Goal: Transaction & Acquisition: Purchase product/service

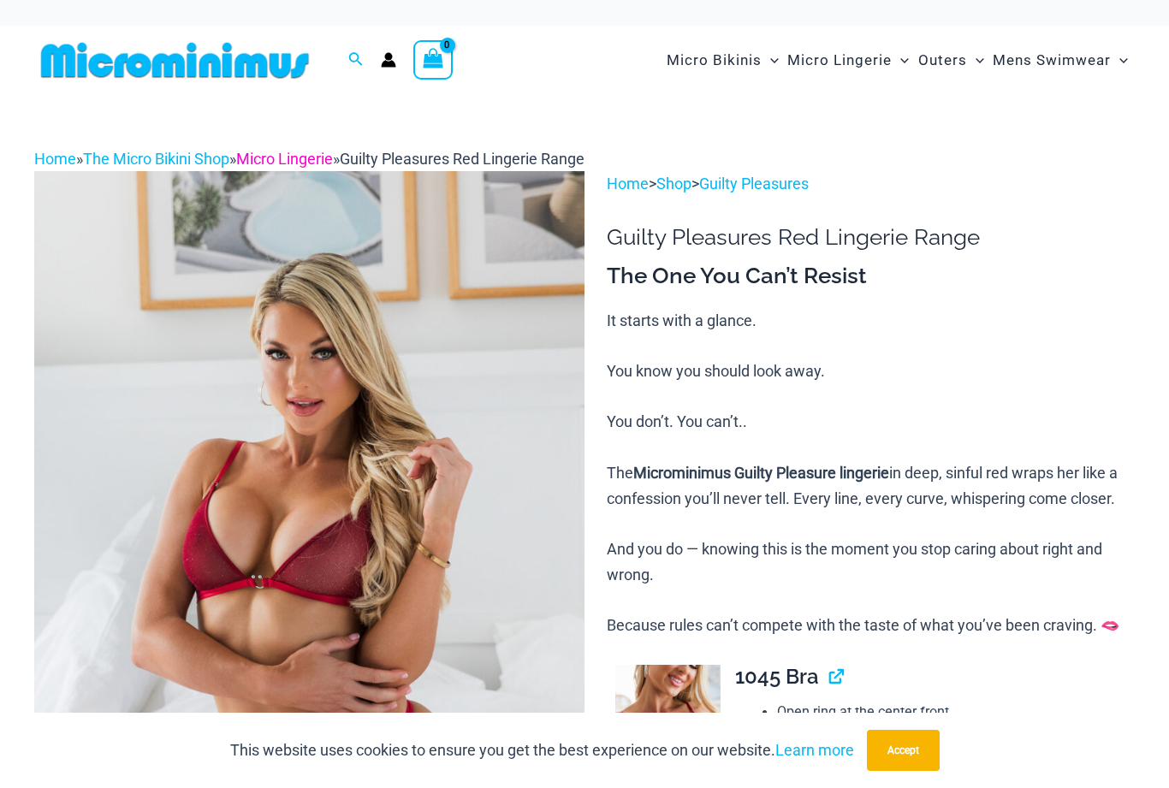
click at [309, 166] on link "Micro Lingerie" at bounding box center [284, 159] width 97 height 18
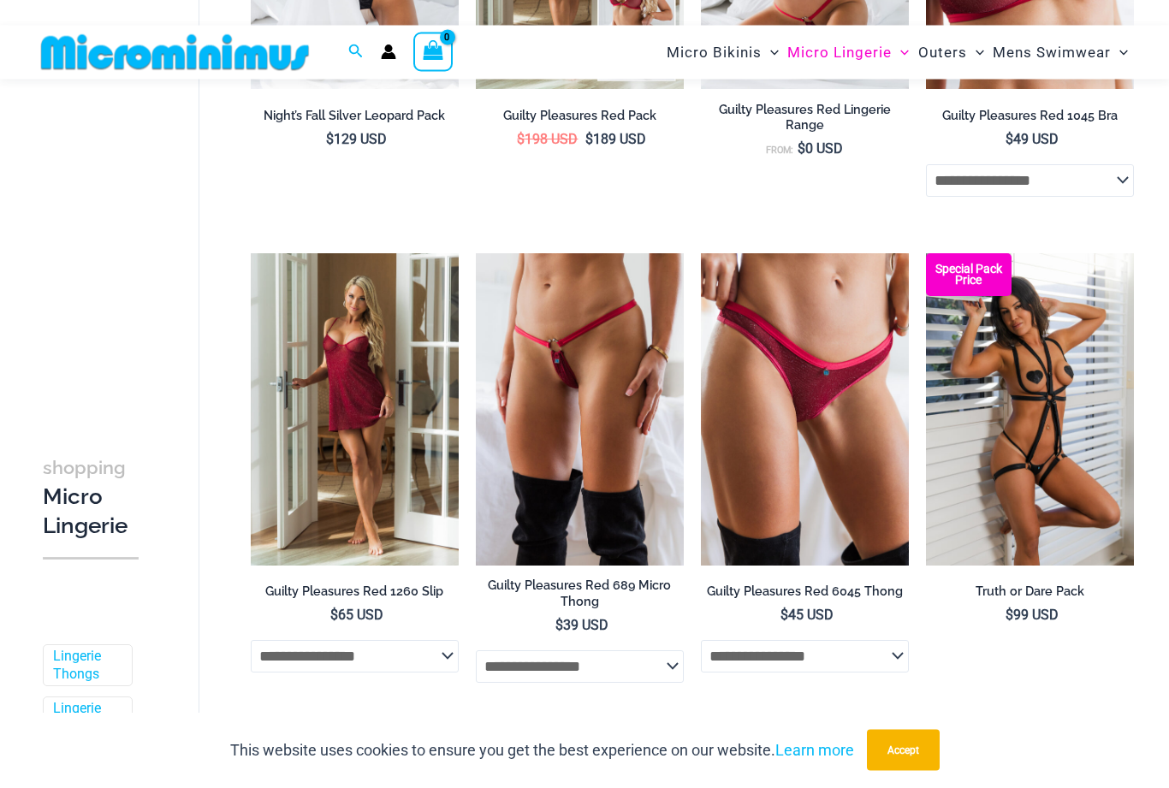
scroll to position [541, 0]
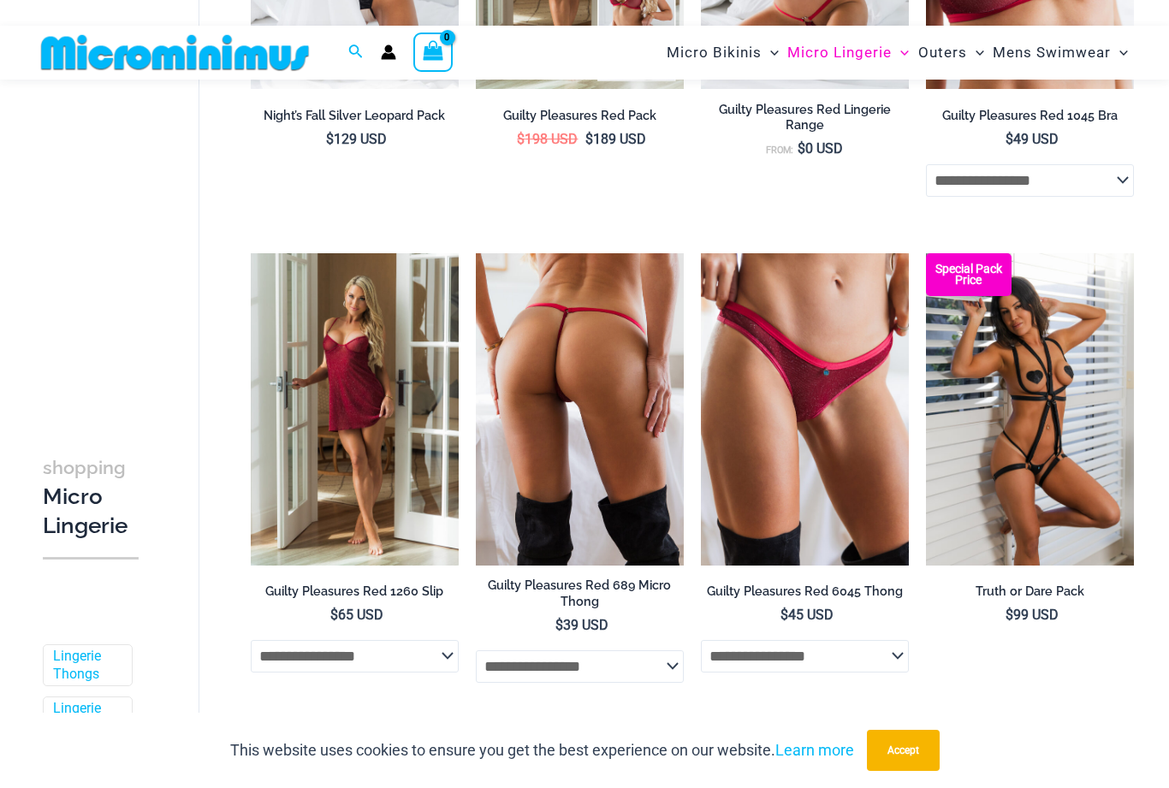
click at [518, 384] on img at bounding box center [580, 409] width 208 height 312
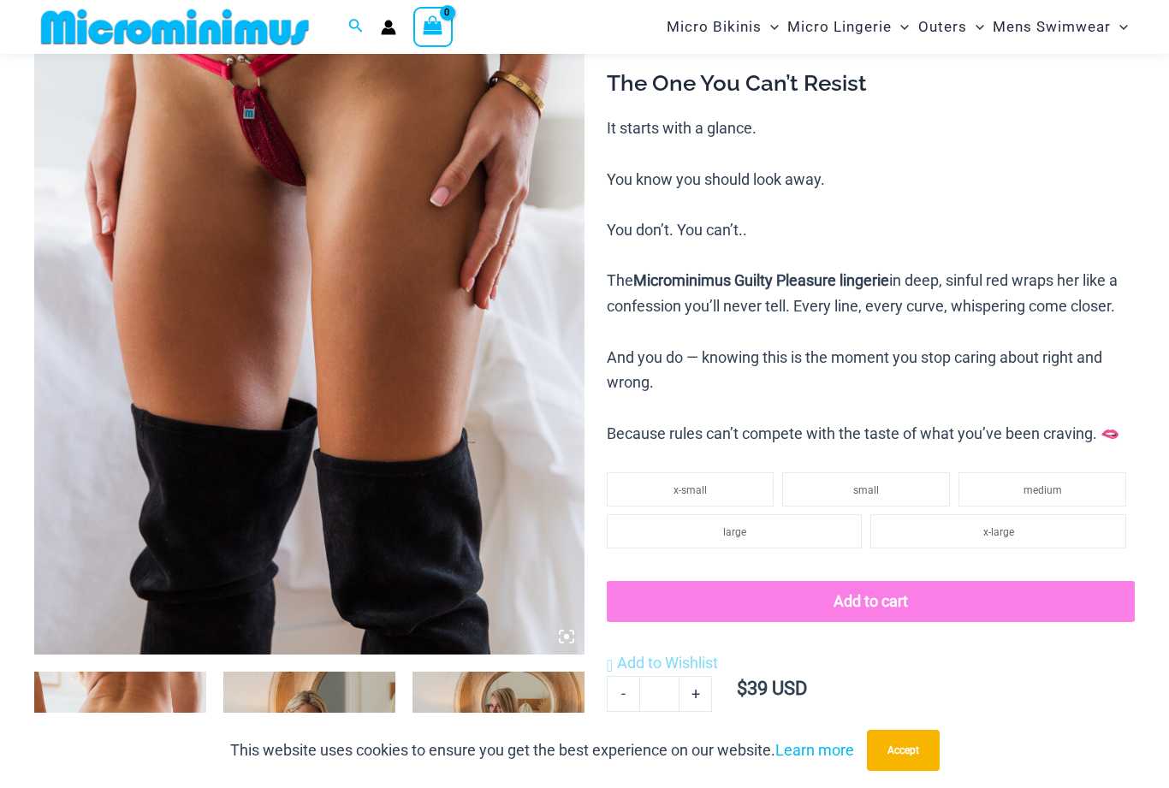
scroll to position [388, 0]
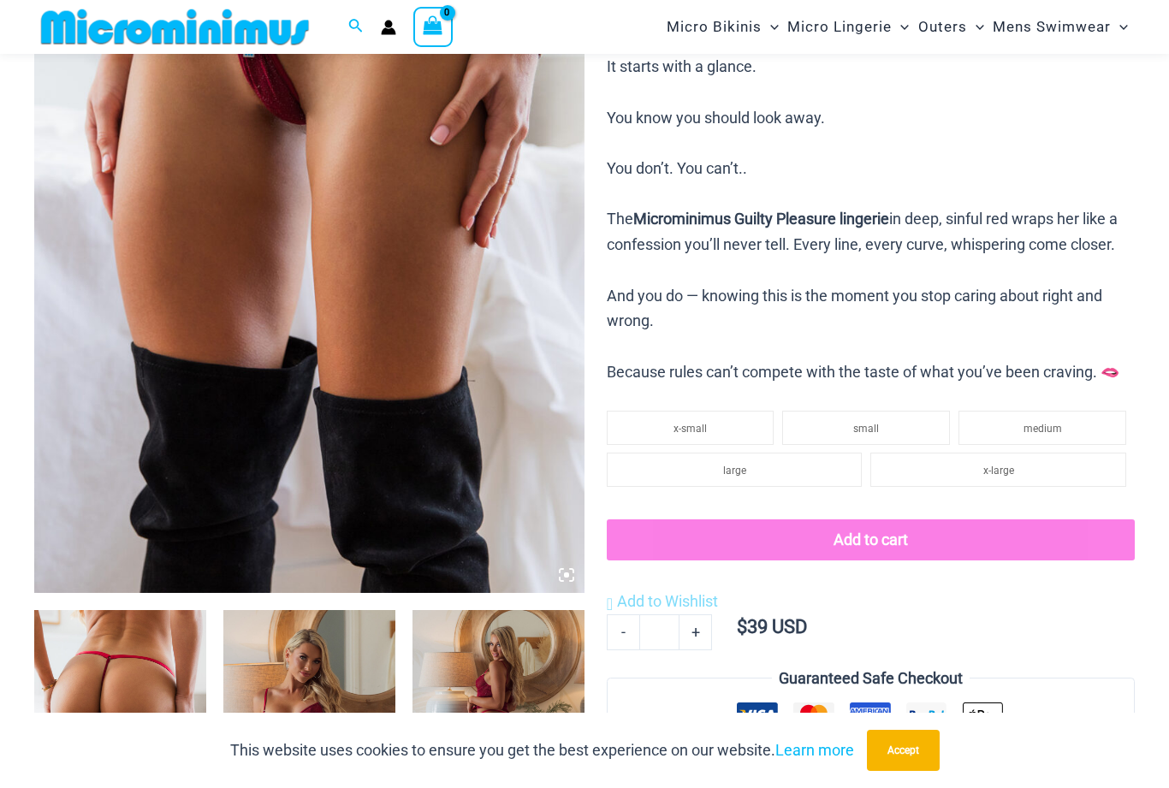
click at [133, 289] on img at bounding box center [309, 180] width 550 height 826
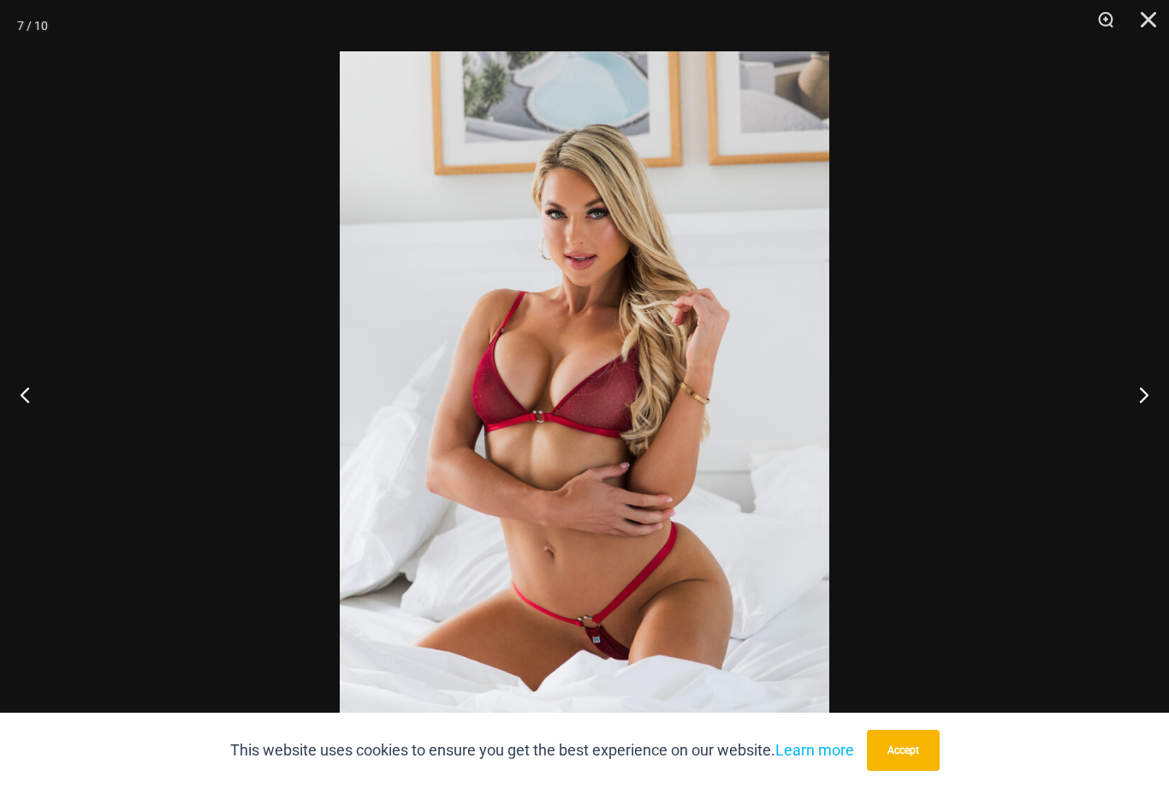
click at [361, 281] on img at bounding box center [584, 418] width 489 height 734
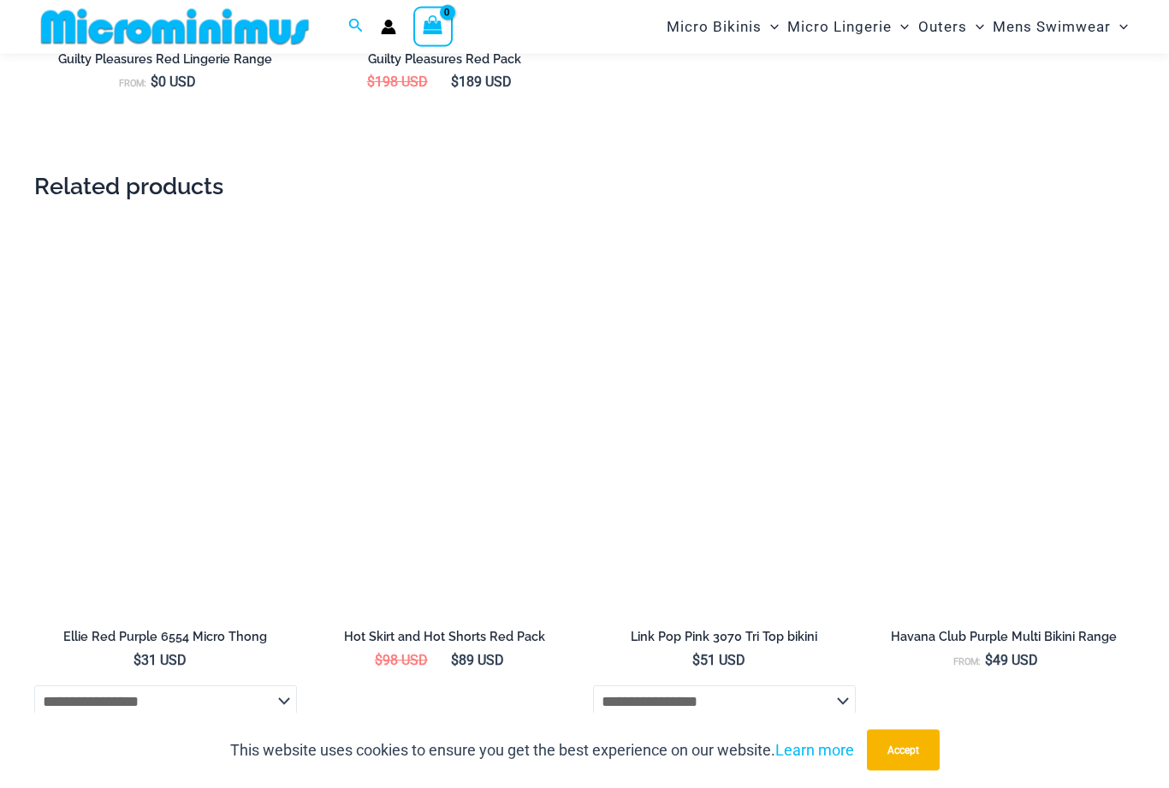
scroll to position [2239, 0]
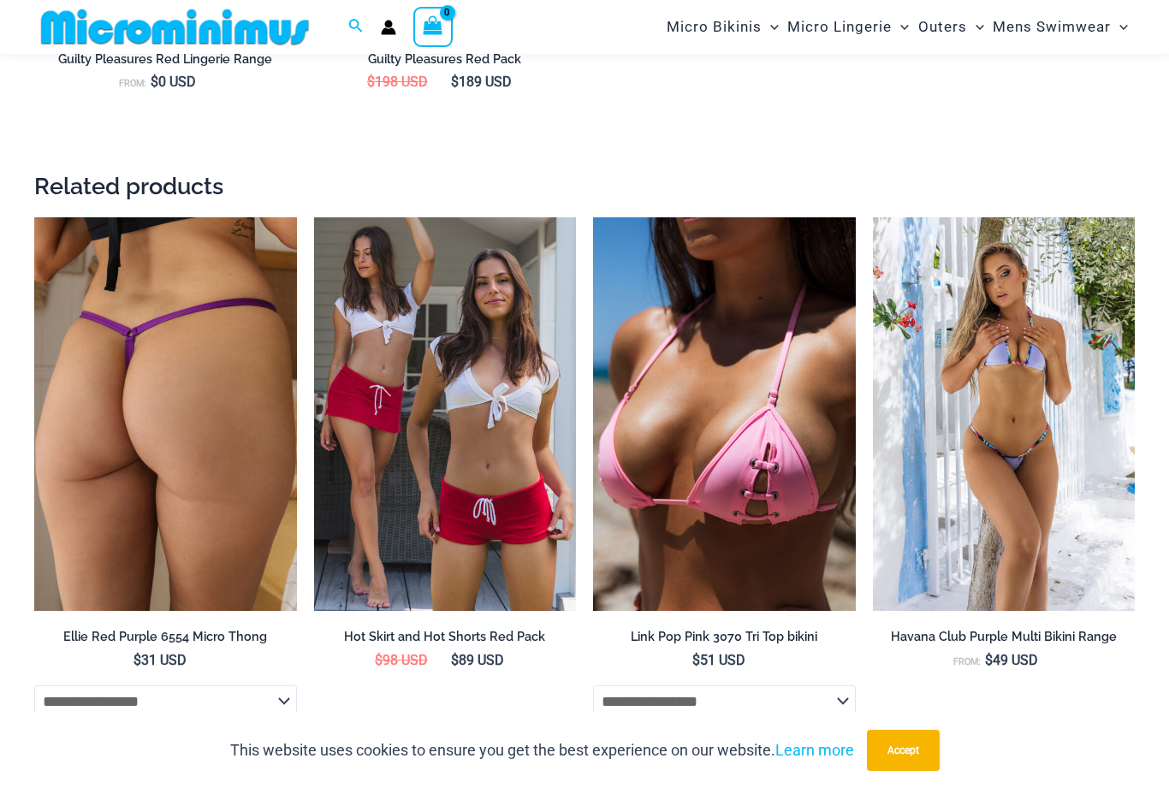
click at [178, 289] on img at bounding box center [165, 414] width 263 height 394
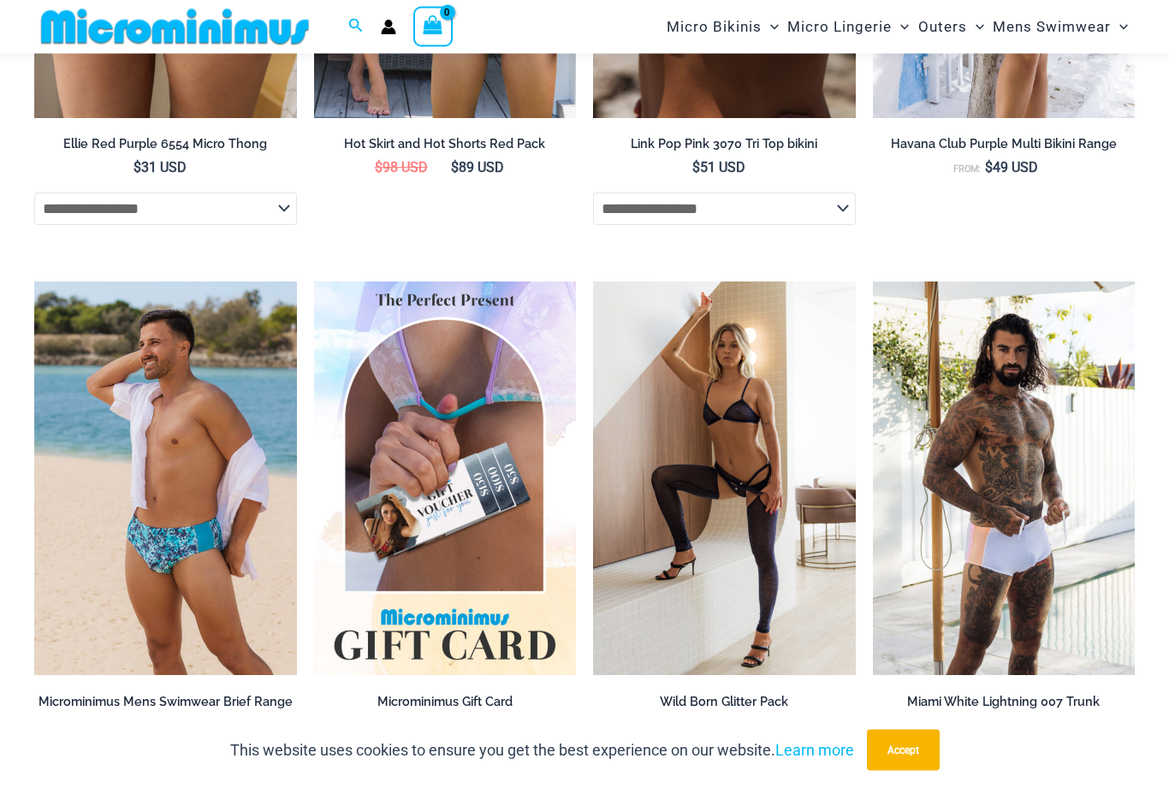
scroll to position [2731, 0]
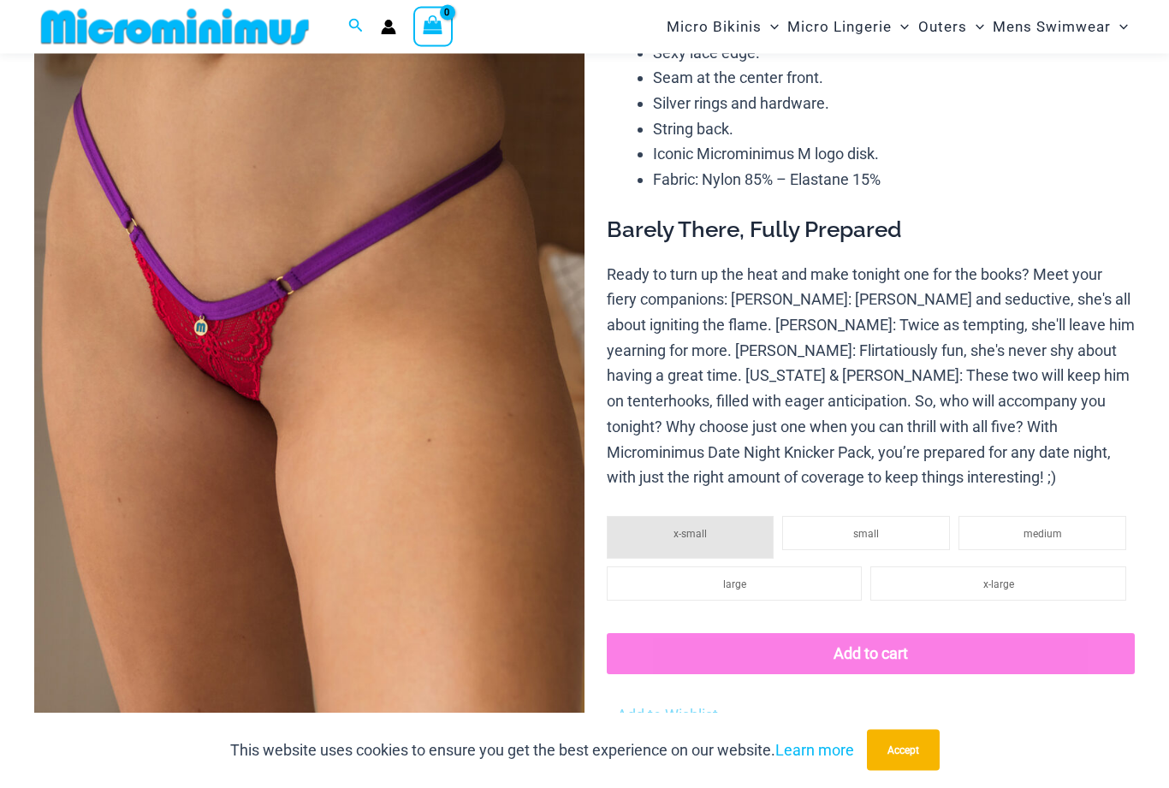
click at [102, 221] on img at bounding box center [309, 338] width 550 height 826
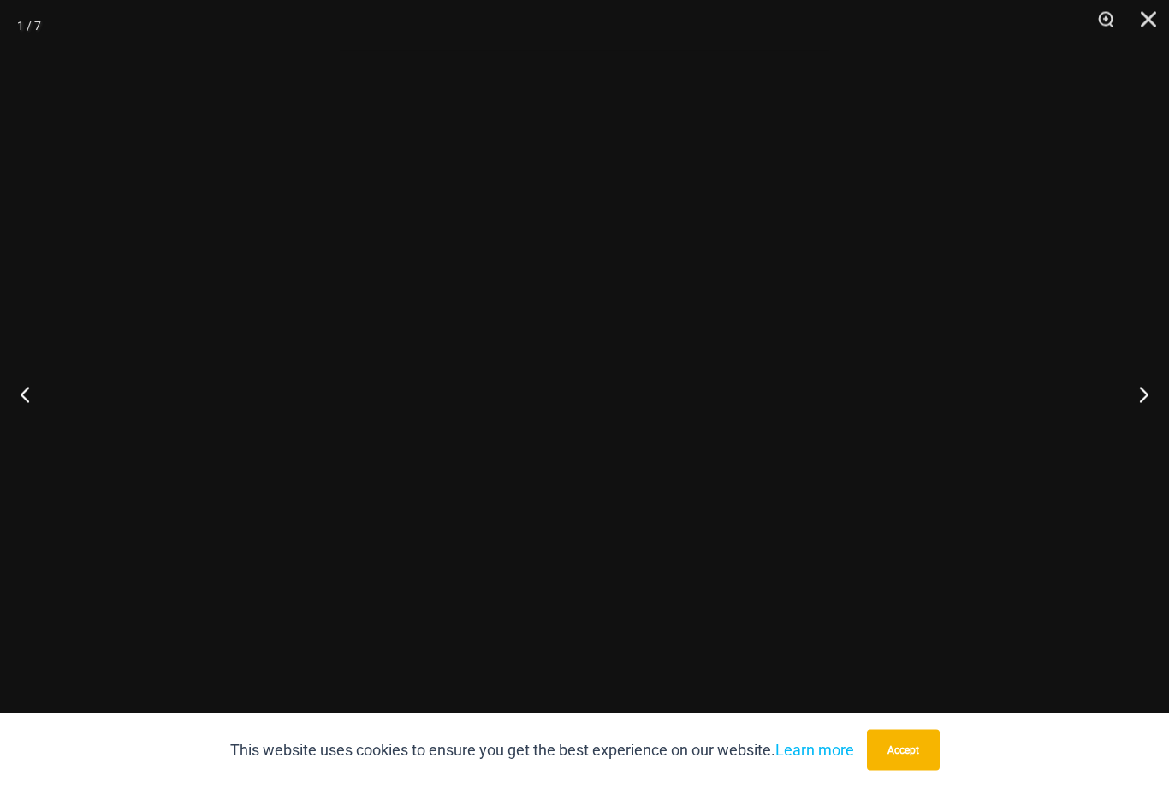
scroll to position [232, 0]
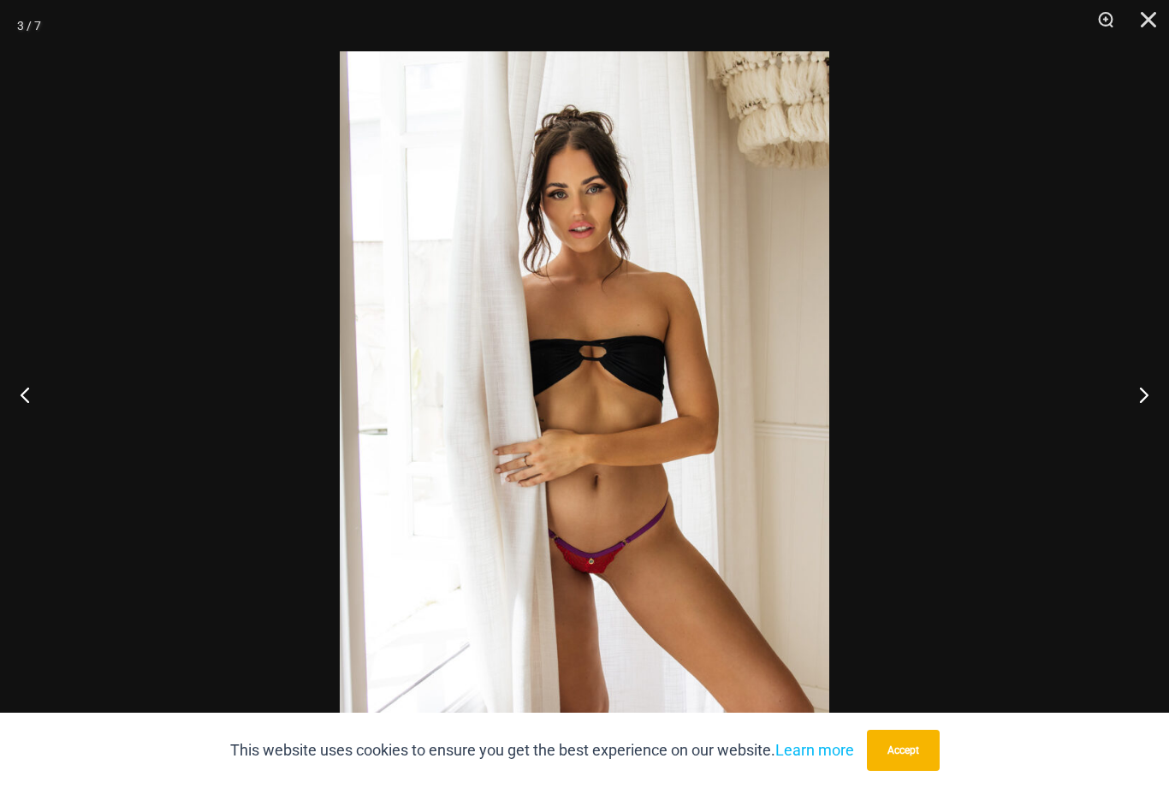
click at [59, 198] on div at bounding box center [584, 394] width 1169 height 788
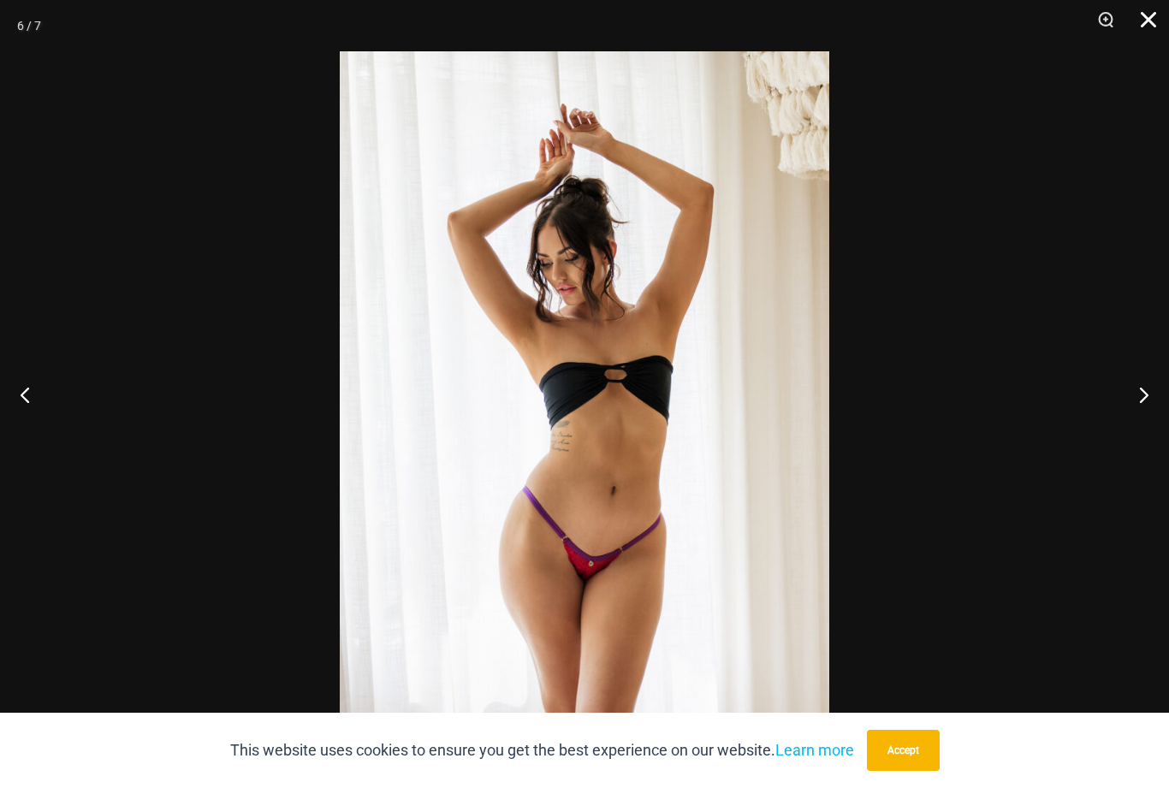
click at [1141, 27] on button "Close" at bounding box center [1142, 25] width 43 height 51
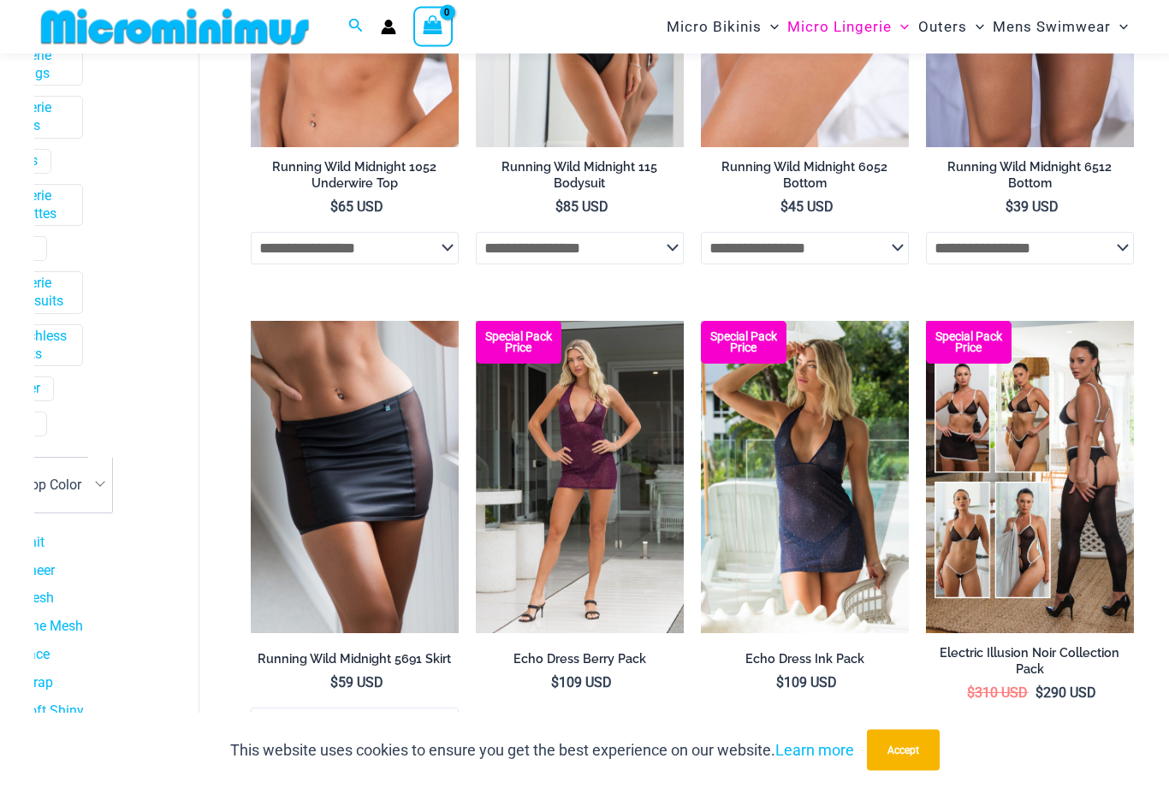
scroll to position [1932, 0]
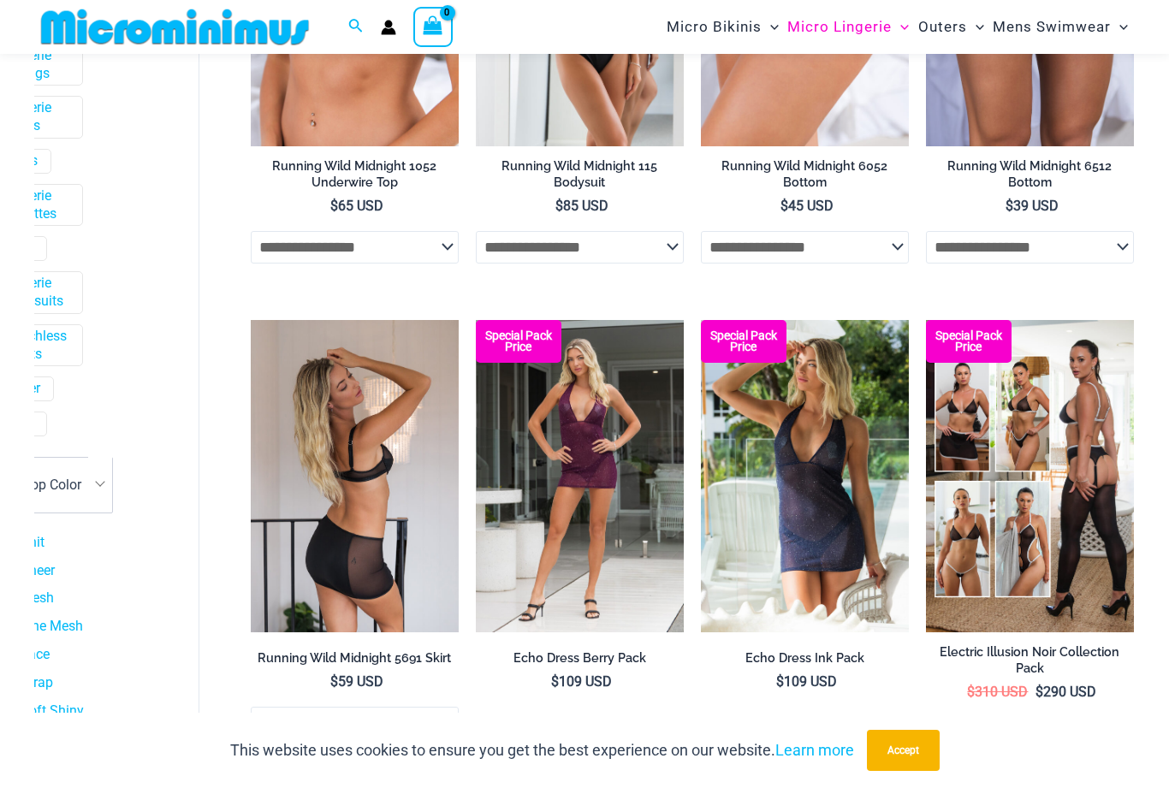
click at [295, 432] on img at bounding box center [355, 476] width 208 height 312
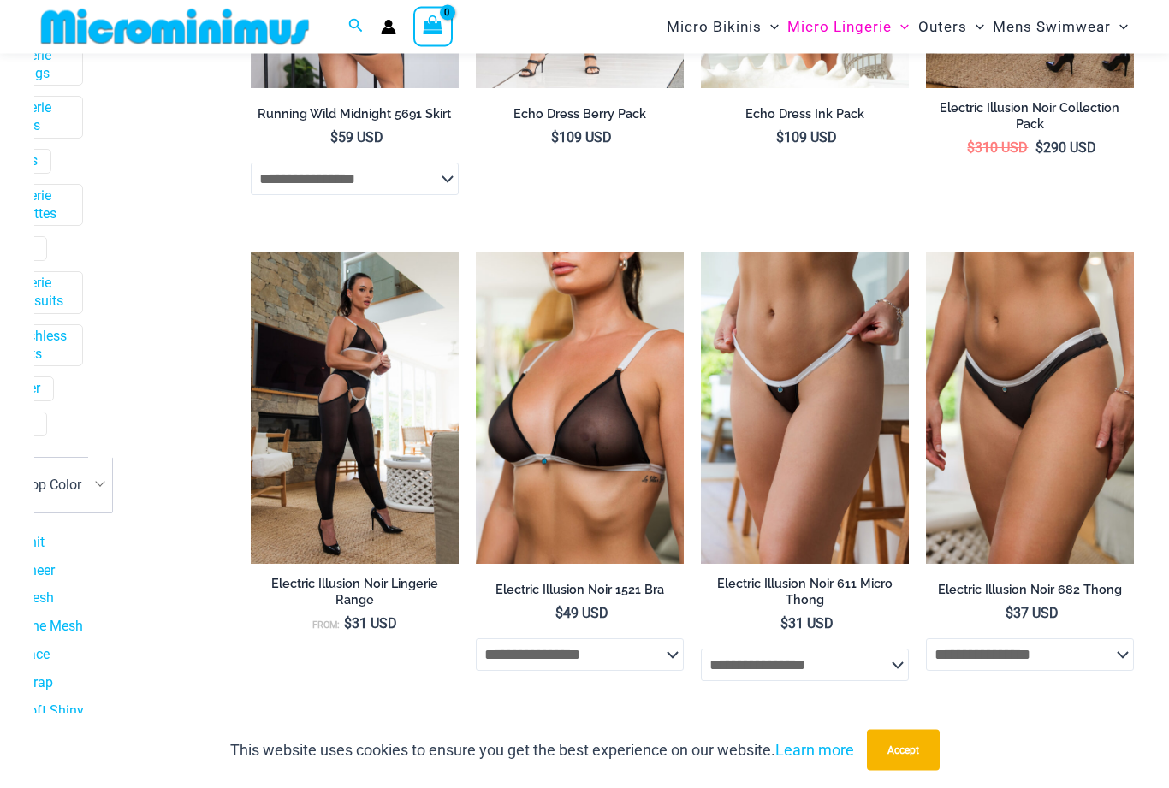
scroll to position [2476, 0]
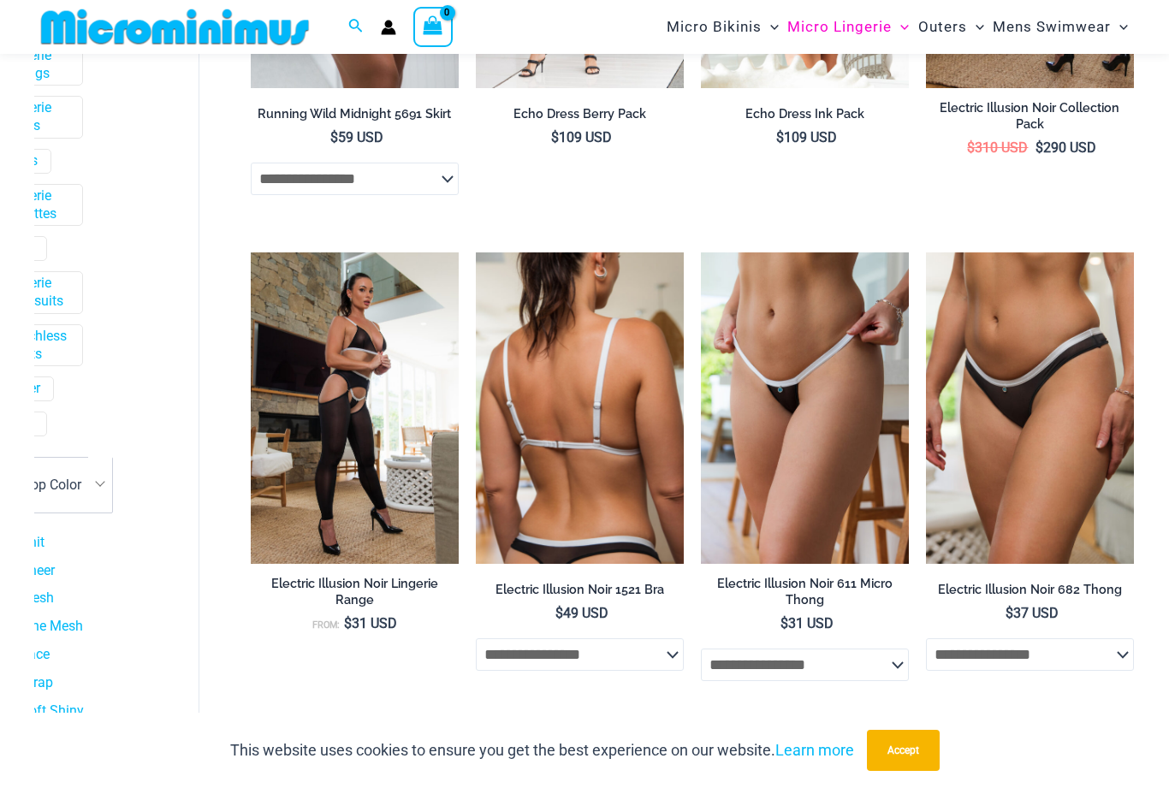
click at [532, 422] on img at bounding box center [580, 408] width 208 height 312
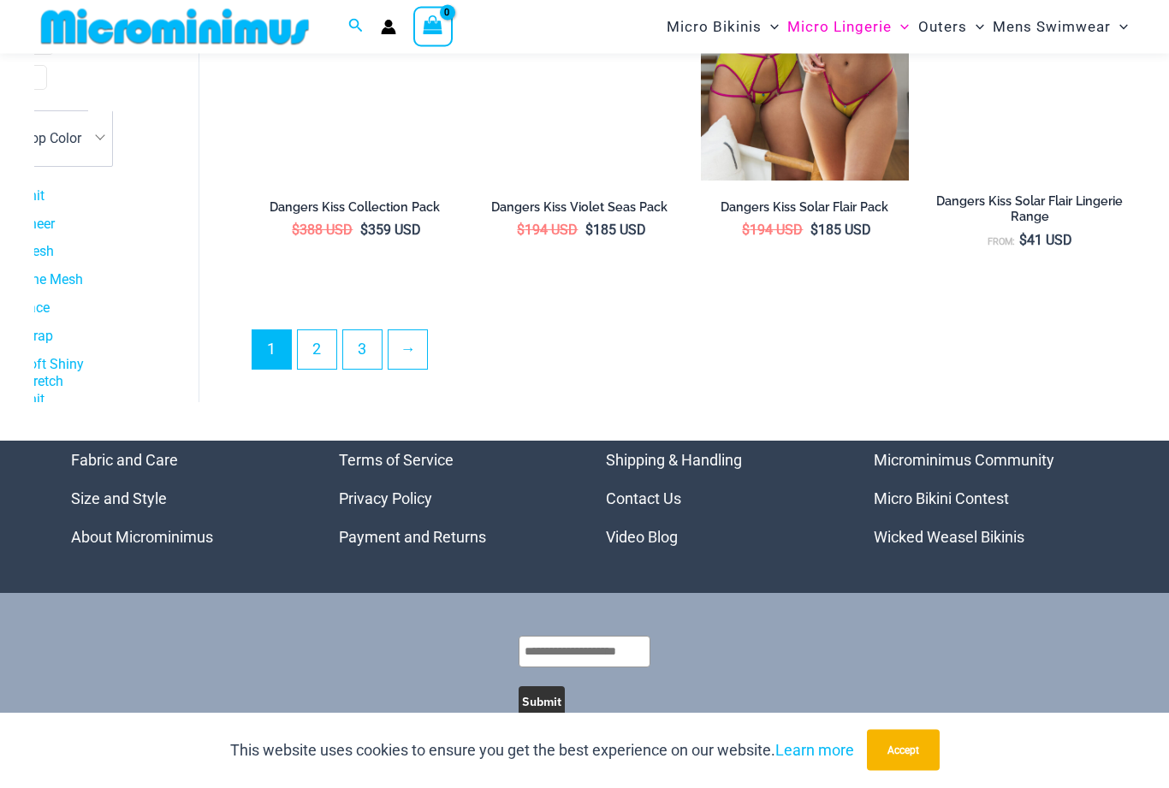
scroll to position [3830, 0]
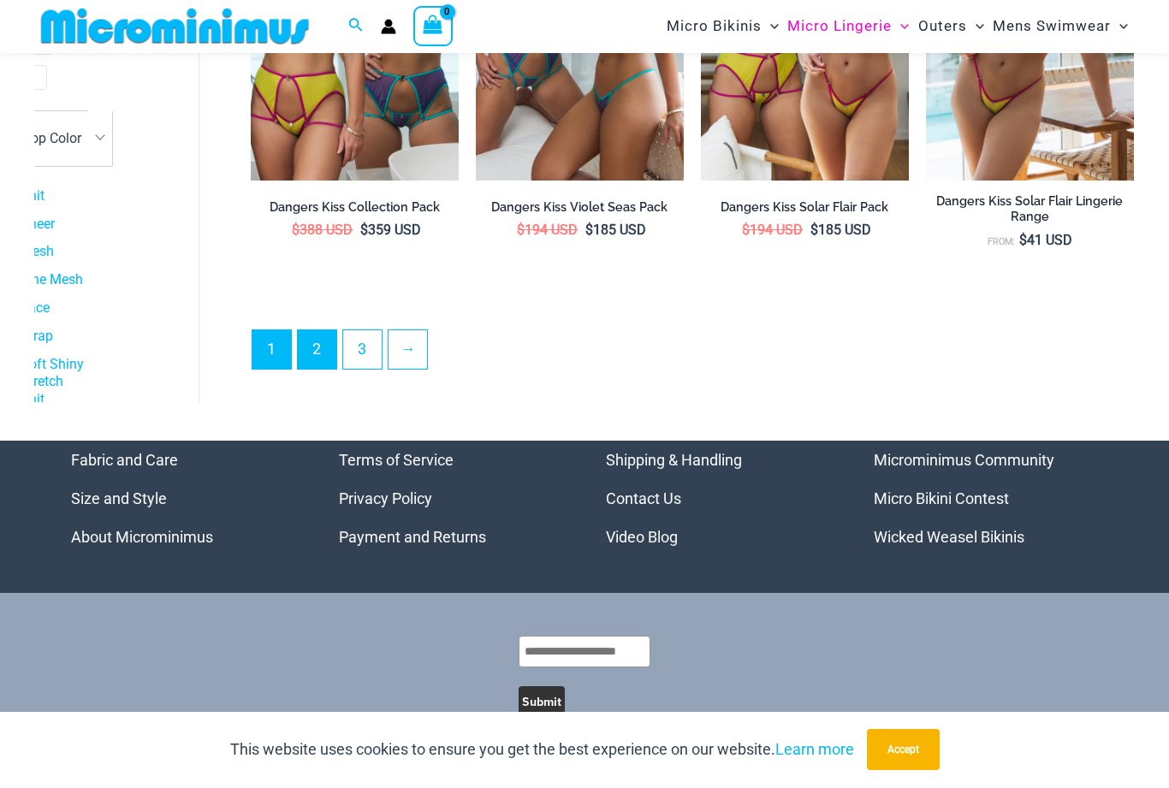
click at [311, 358] on link "2" at bounding box center [317, 350] width 38 height 38
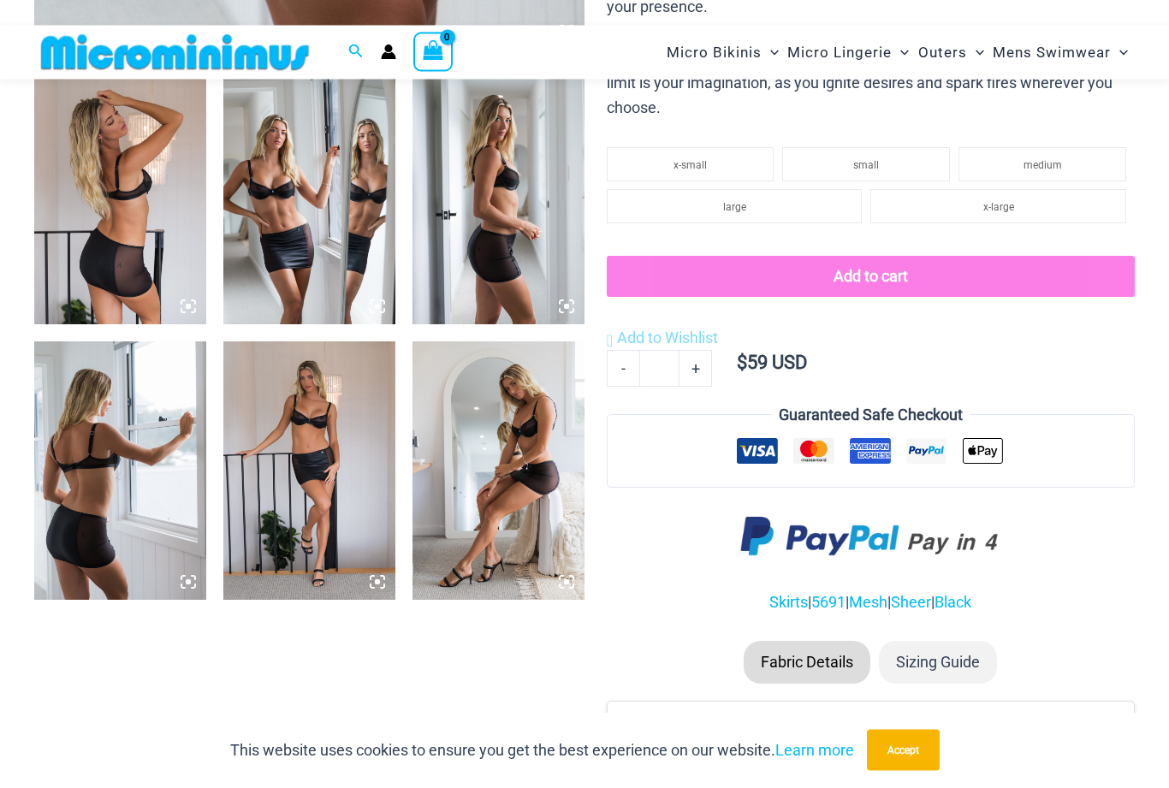
scroll to position [932, 0]
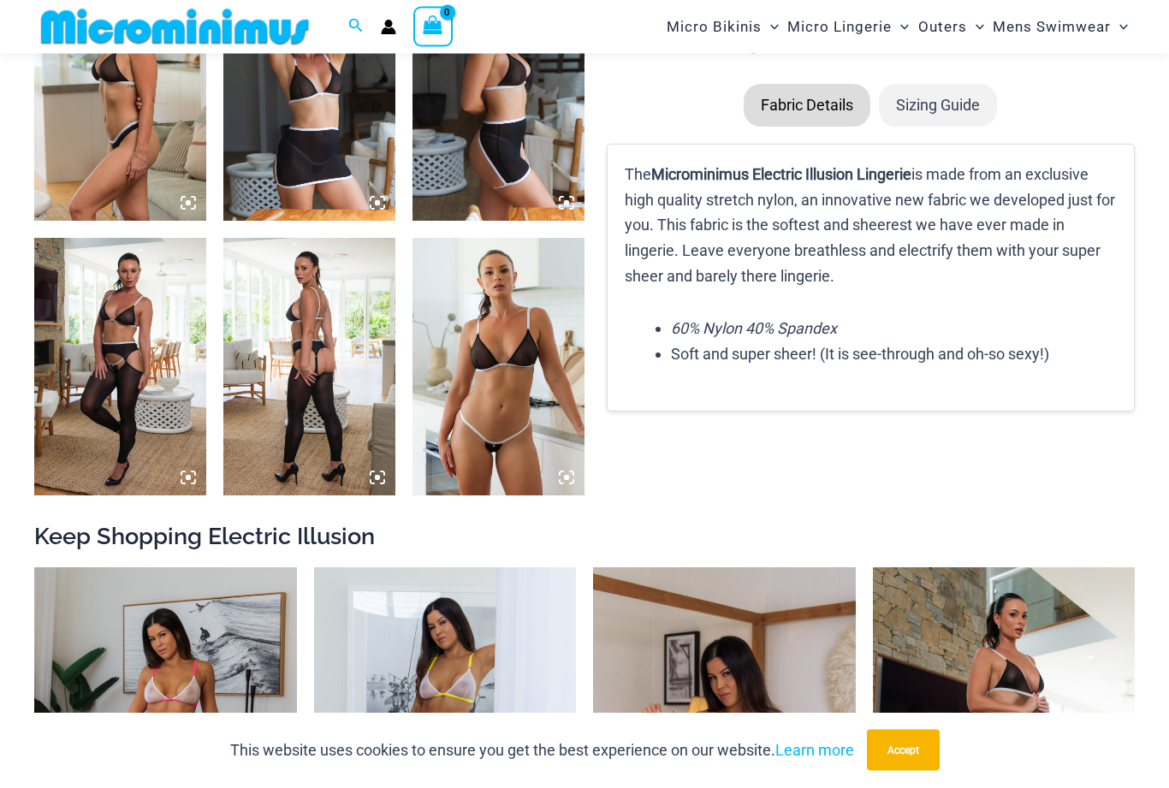
scroll to position [1313, 0]
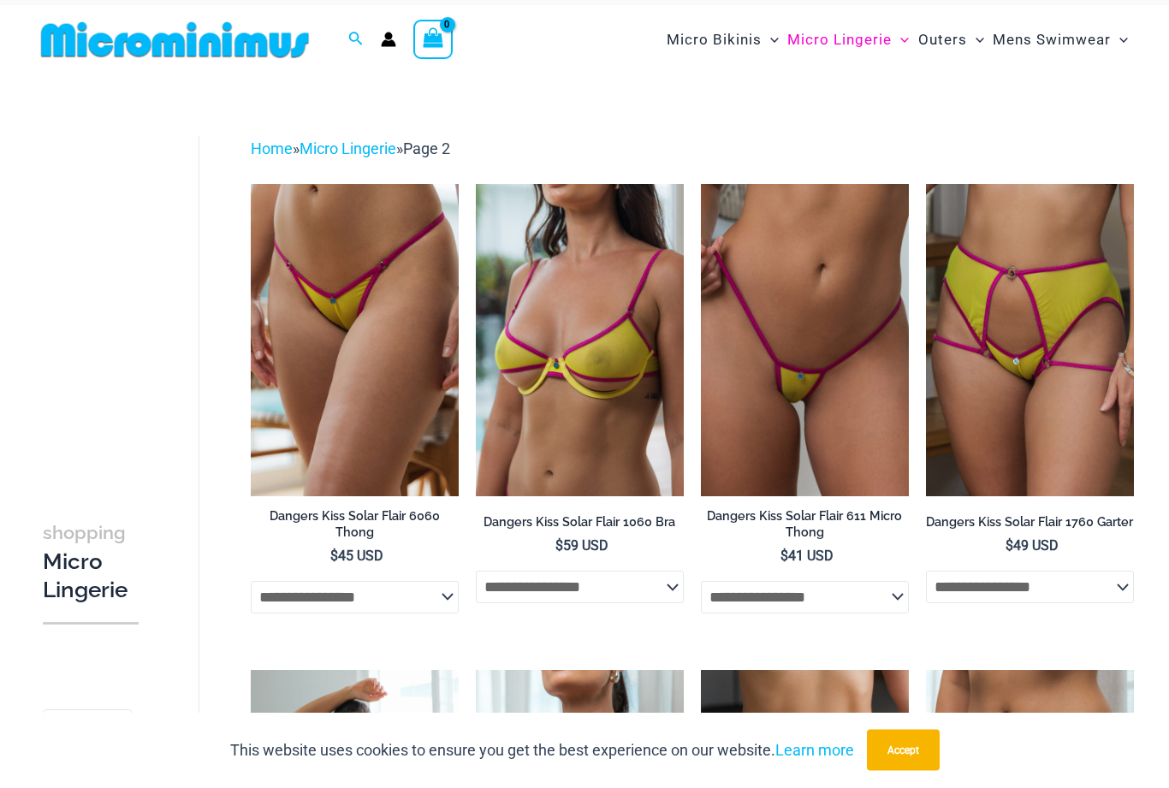
scroll to position [21, 0]
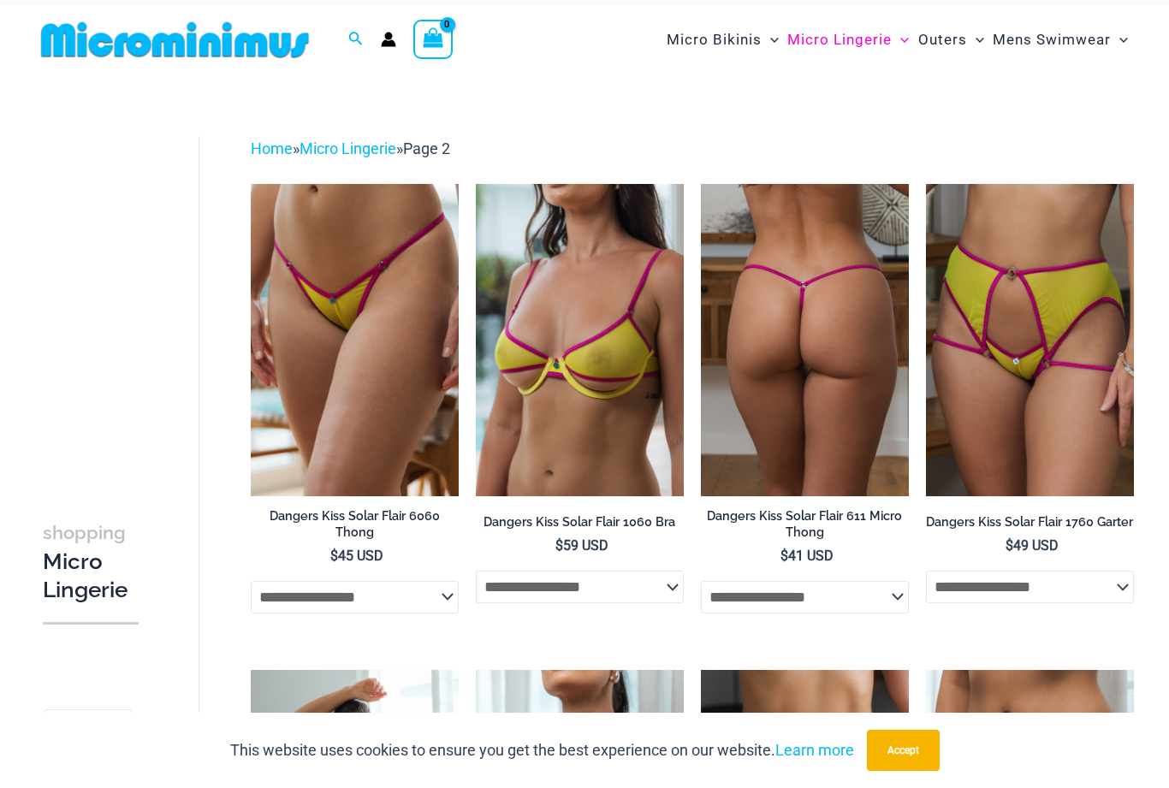
click at [737, 364] on img at bounding box center [805, 340] width 208 height 312
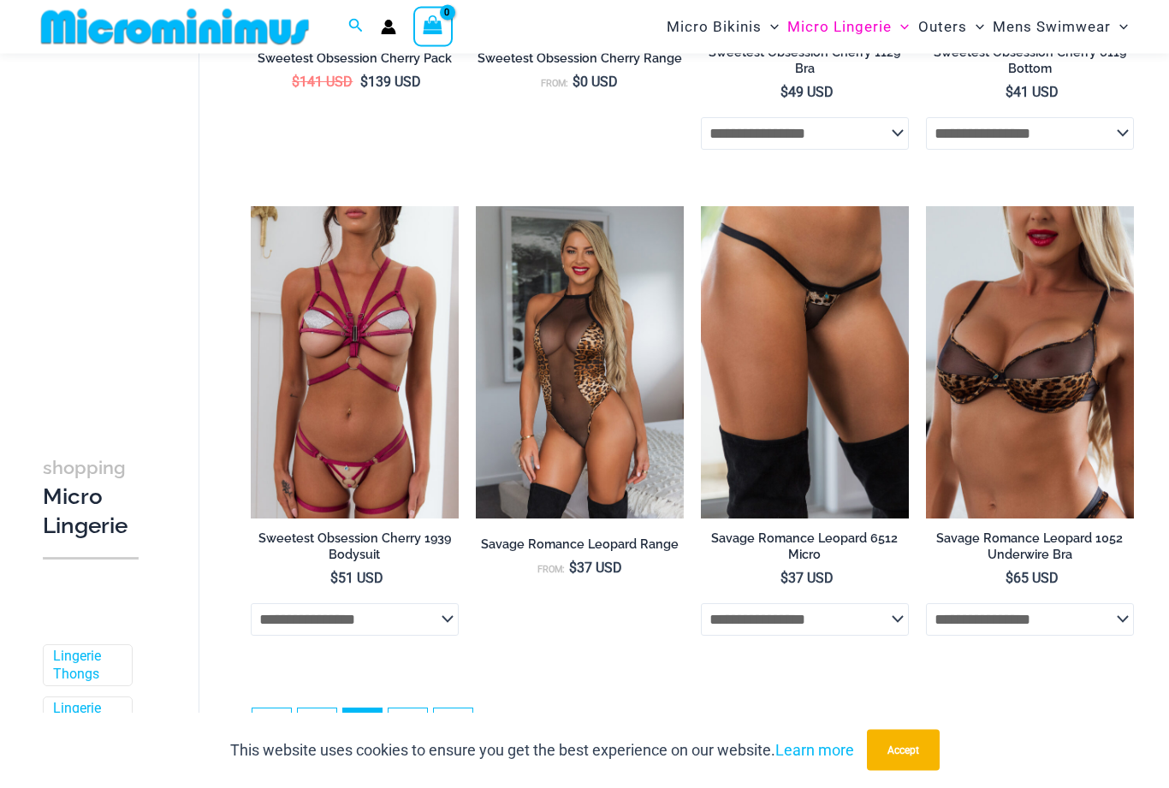
scroll to position [3364, 0]
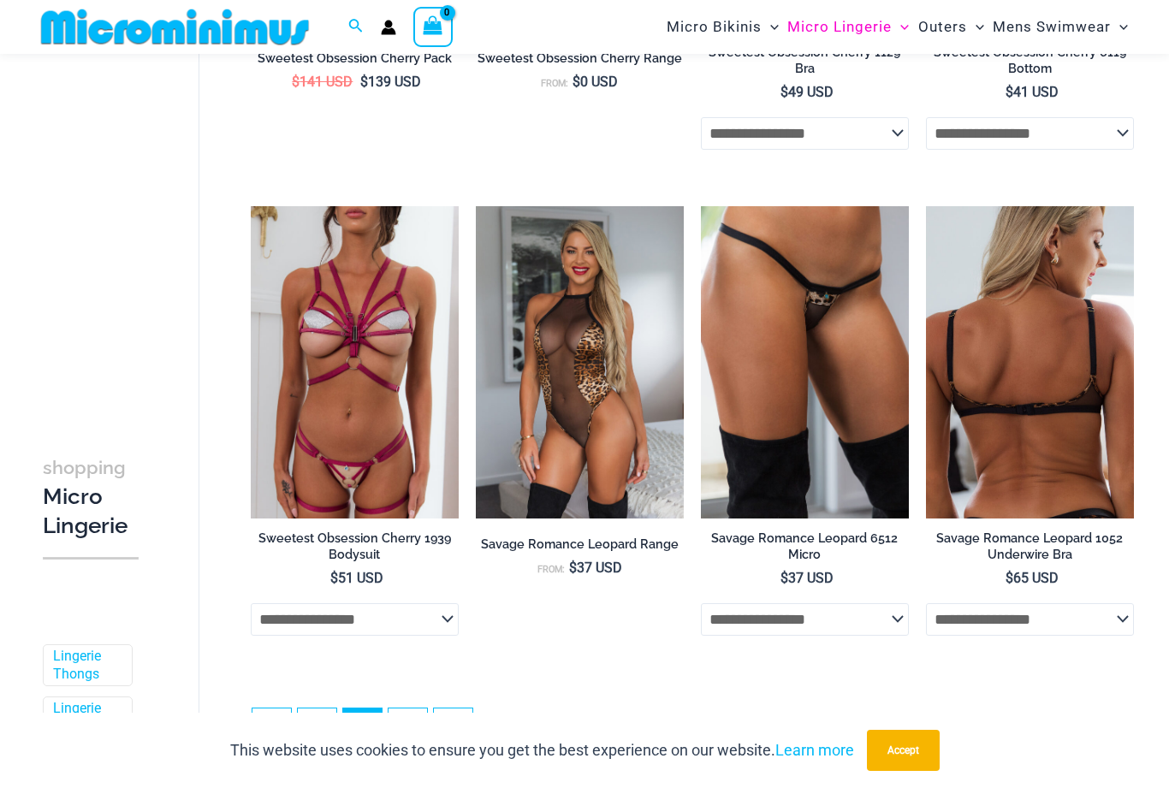
click at [1004, 387] on img at bounding box center [1030, 362] width 208 height 312
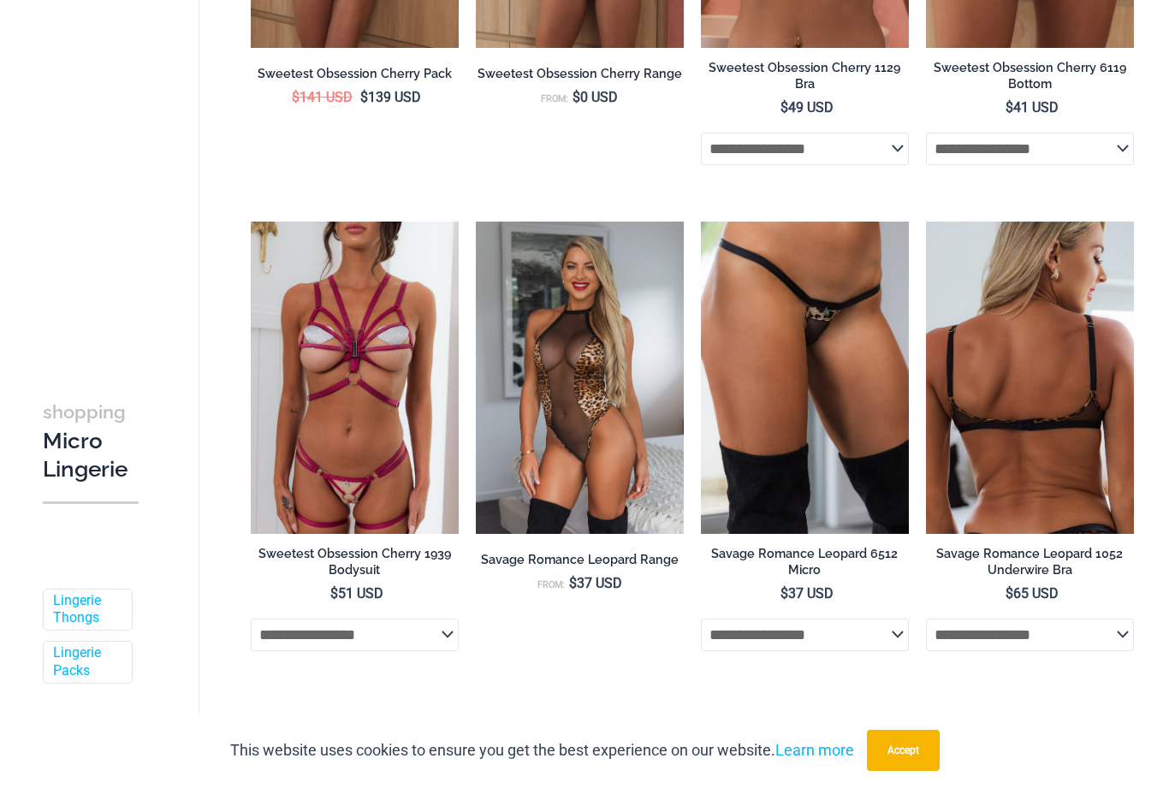
scroll to position [3413, 0]
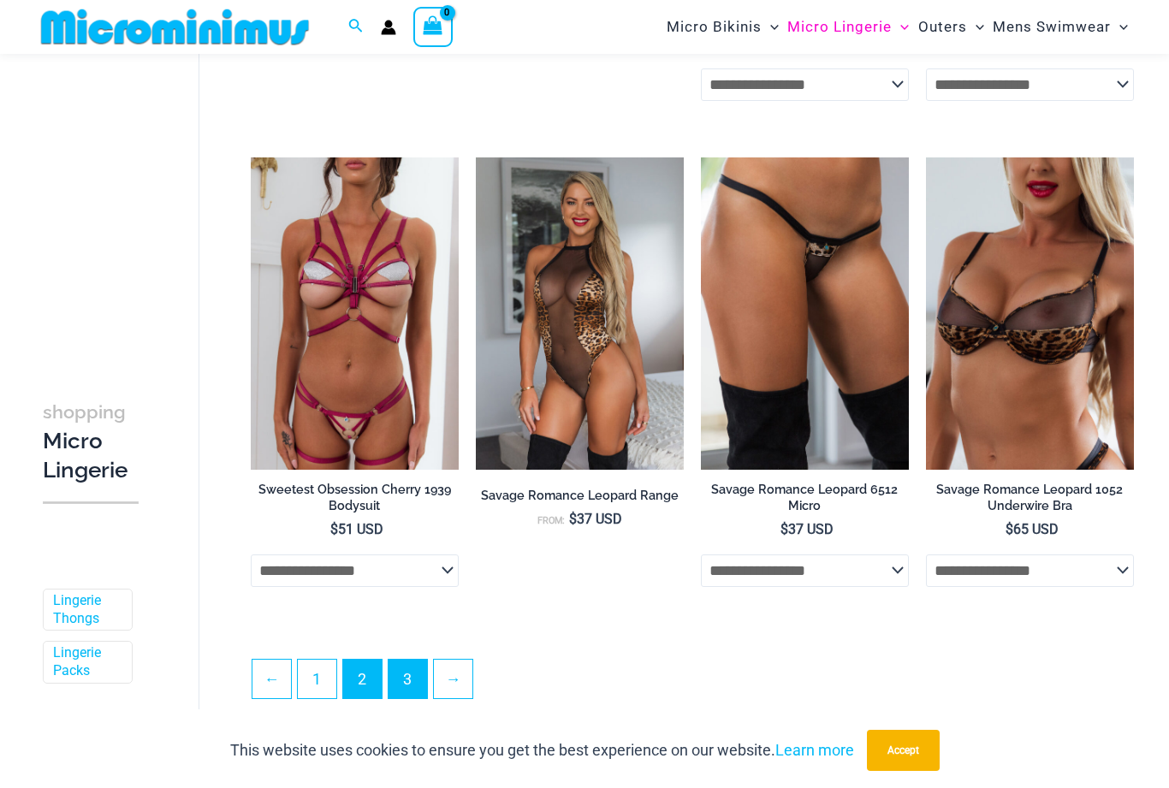
click at [412, 677] on link "3" at bounding box center [407, 679] width 38 height 38
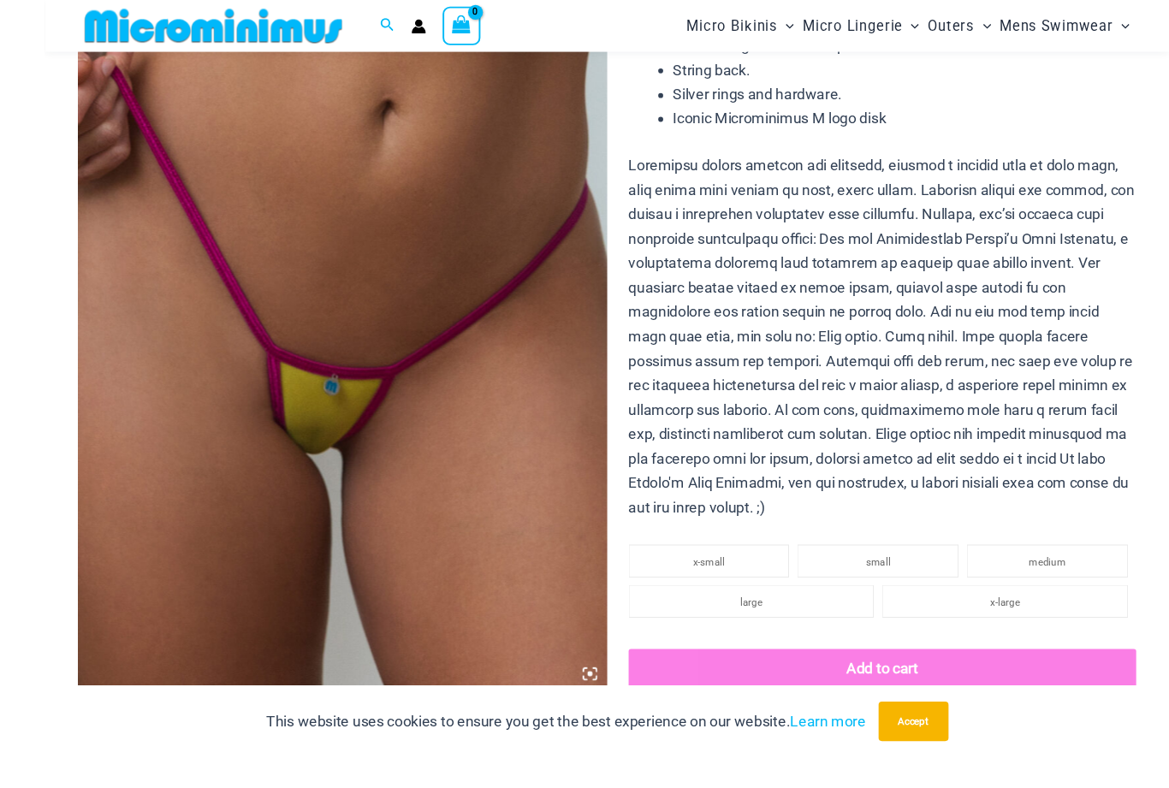
scroll to position [402, 0]
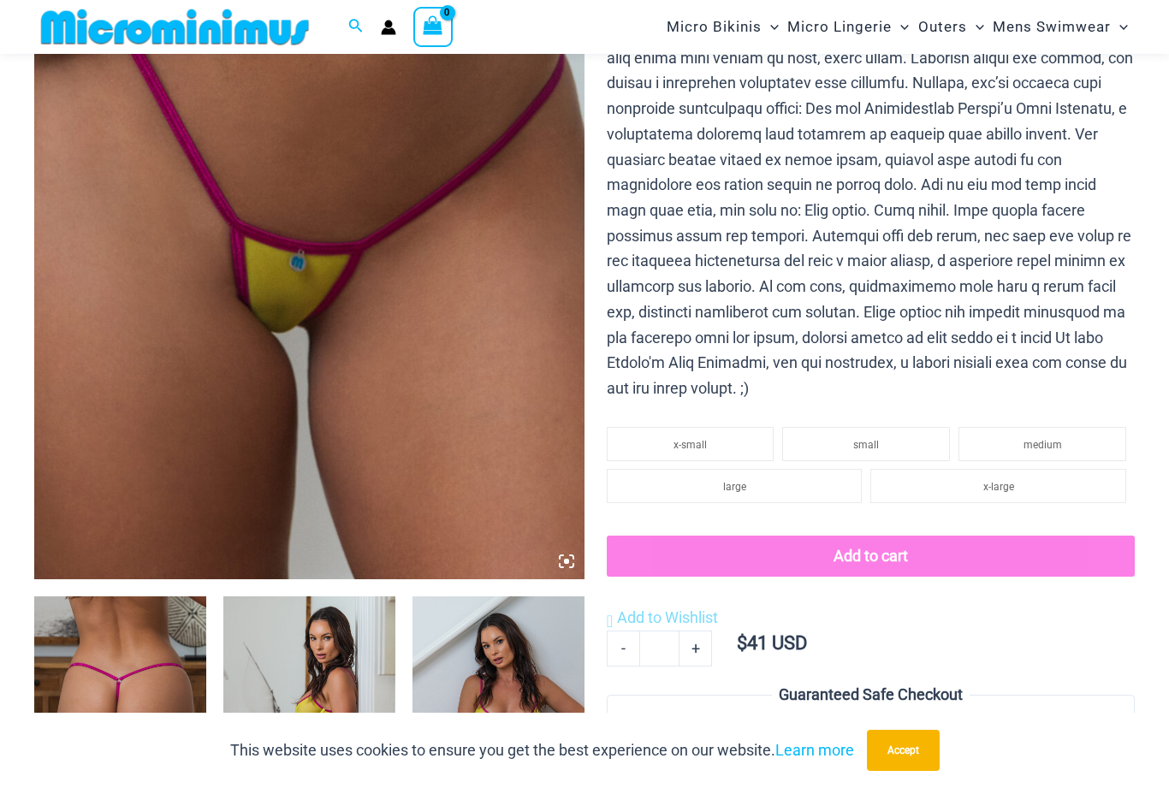
click at [174, 287] on img at bounding box center [309, 167] width 550 height 826
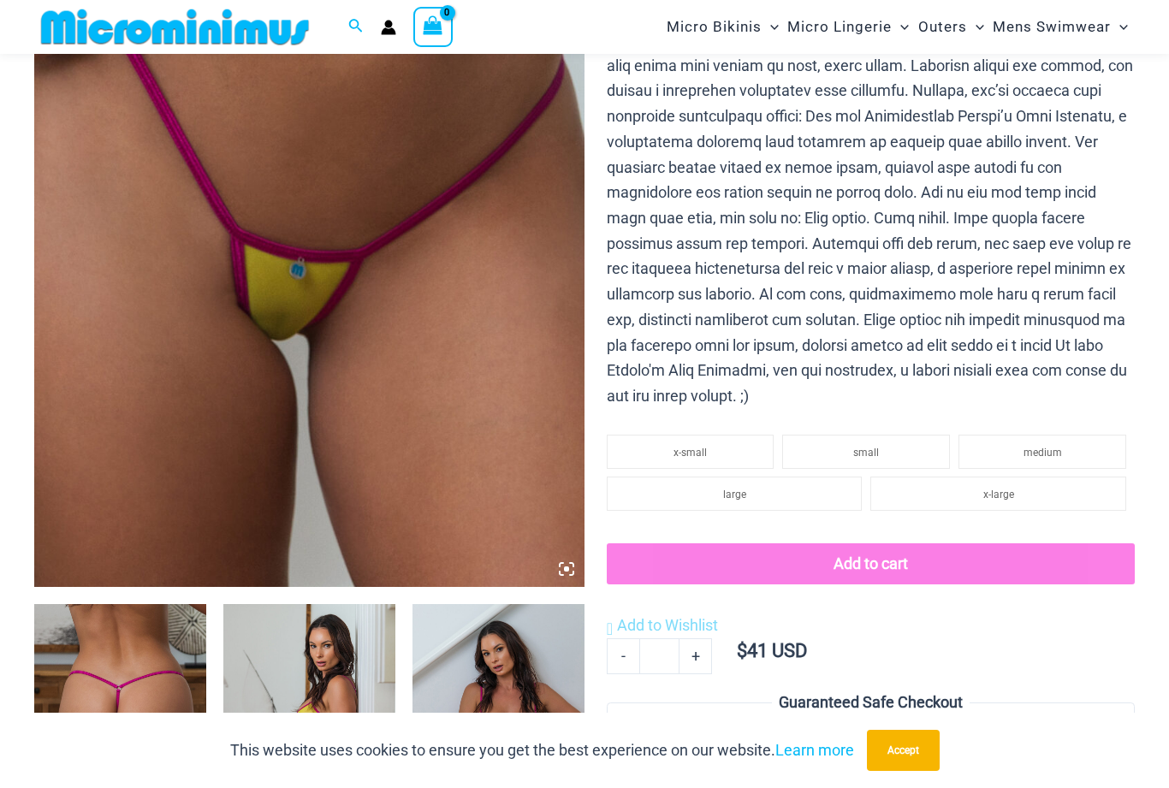
scroll to position [393, 0]
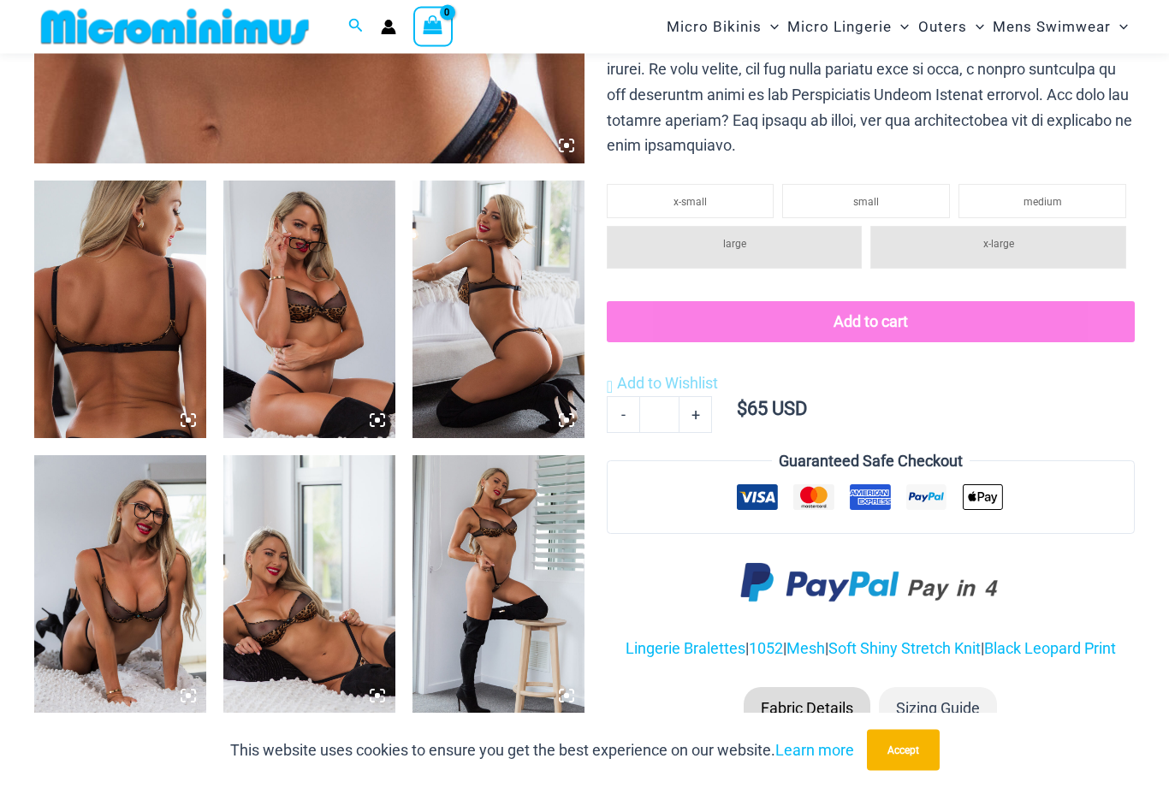
scroll to position [842, 0]
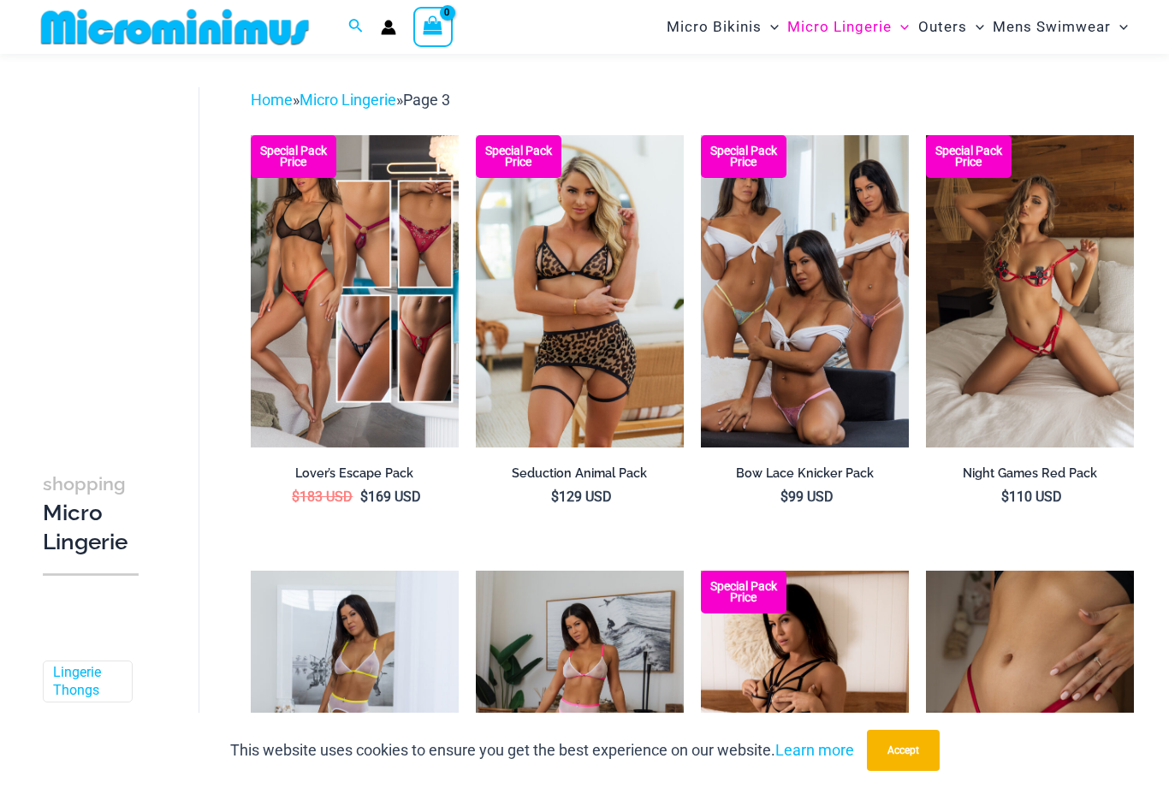
scroll to position [49, 0]
